Goal: Go to known website

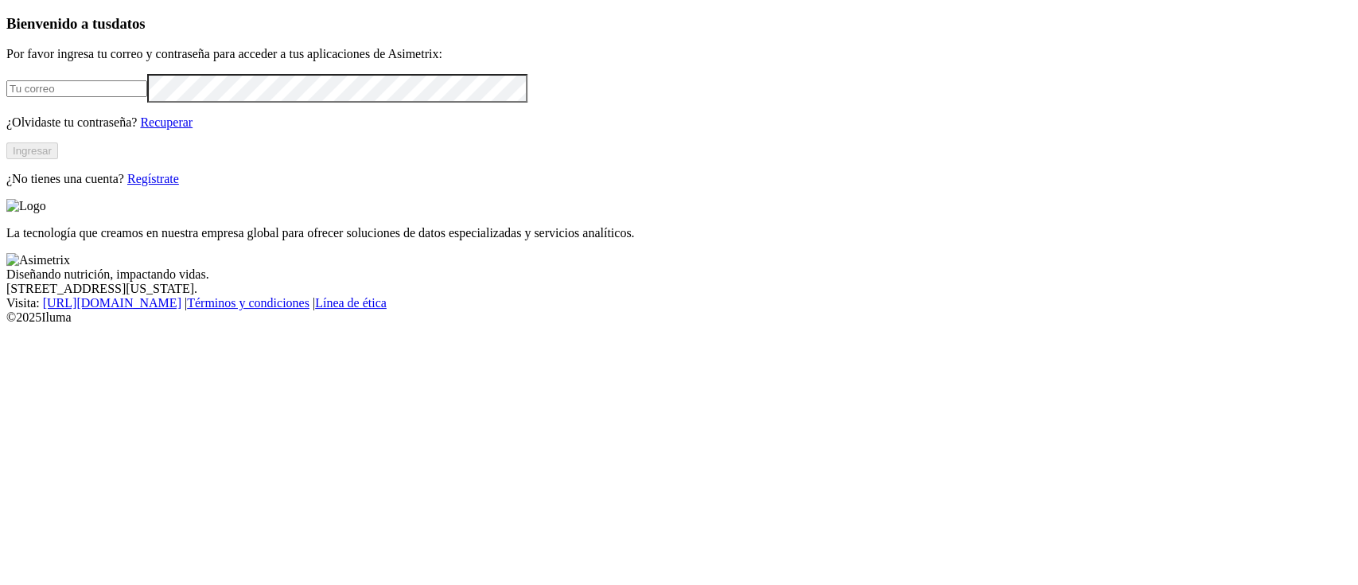
type input "[PERSON_NAME][EMAIL_ADDRESS][PERSON_NAME][DOMAIN_NAME]"
click at [58, 159] on button "Ingresar" at bounding box center [32, 150] width 52 height 17
